Goal: Information Seeking & Learning: Learn about a topic

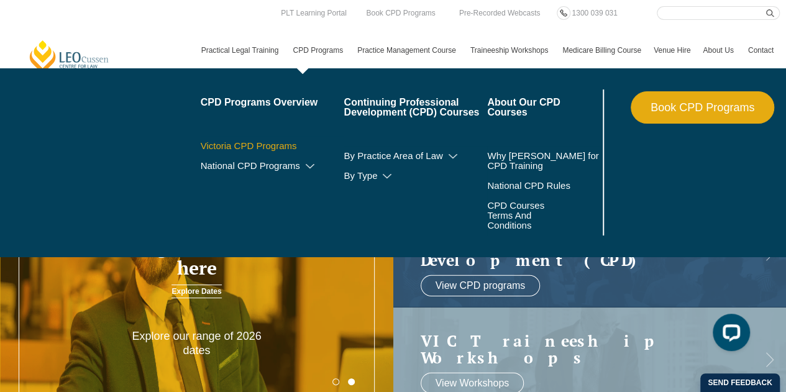
click at [276, 143] on link "Victoria CPD Programs" at bounding box center [273, 146] width 144 height 10
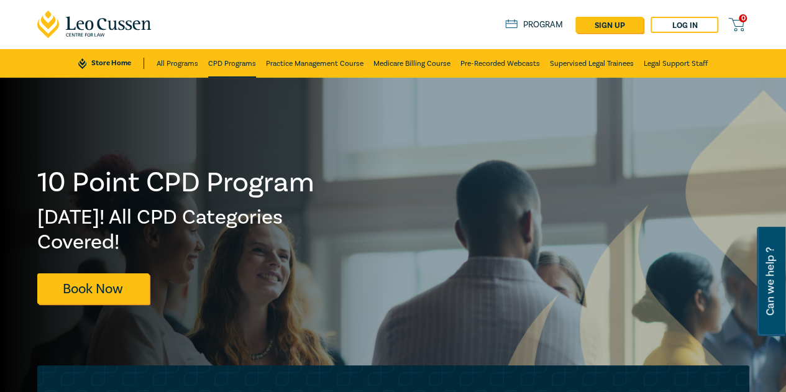
click at [229, 65] on link "CPD Programs" at bounding box center [232, 63] width 48 height 29
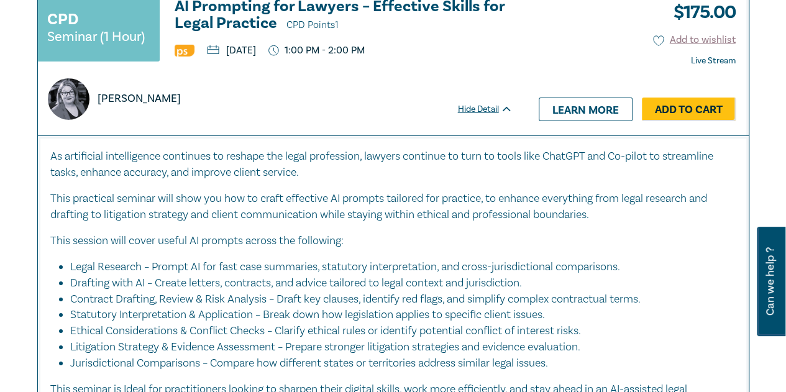
click at [231, 21] on h3 "AI Prompting for Lawyers – Effective Skills for Legal Practice CPD Points 1" at bounding box center [344, 15] width 338 height 35
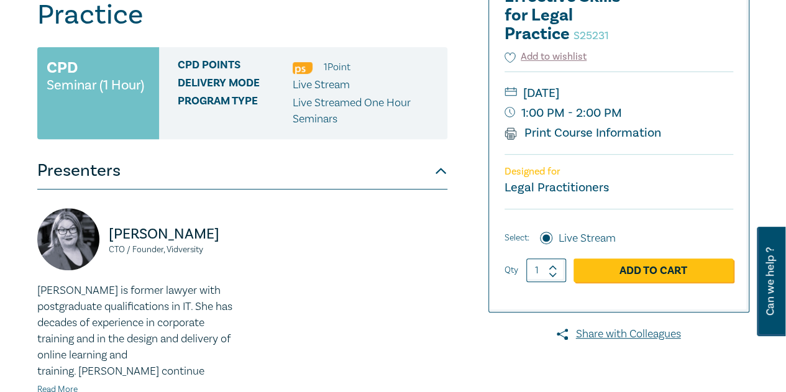
scroll to position [124, 0]
